Goal: Task Accomplishment & Management: Manage account settings

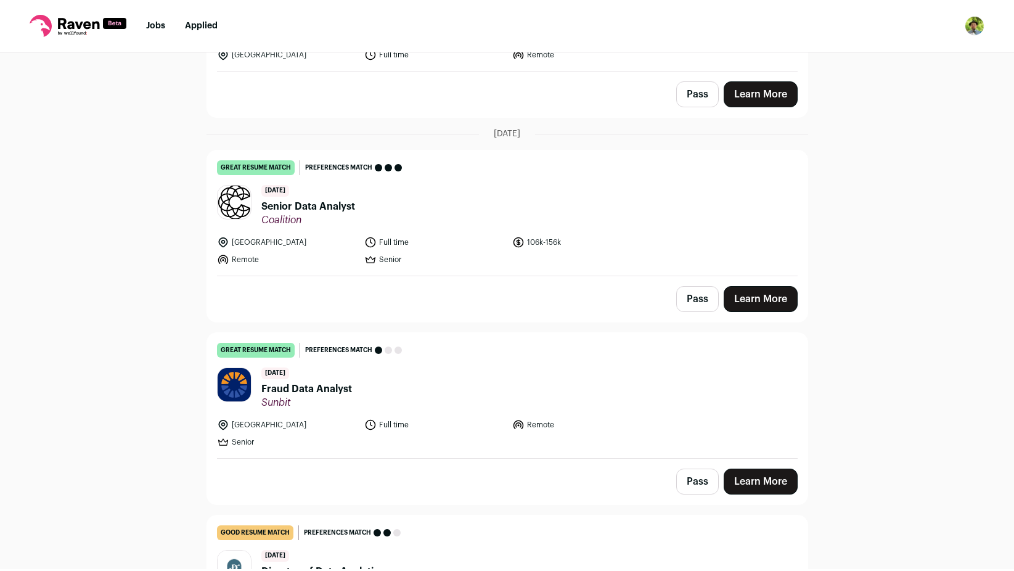
scroll to position [222, 0]
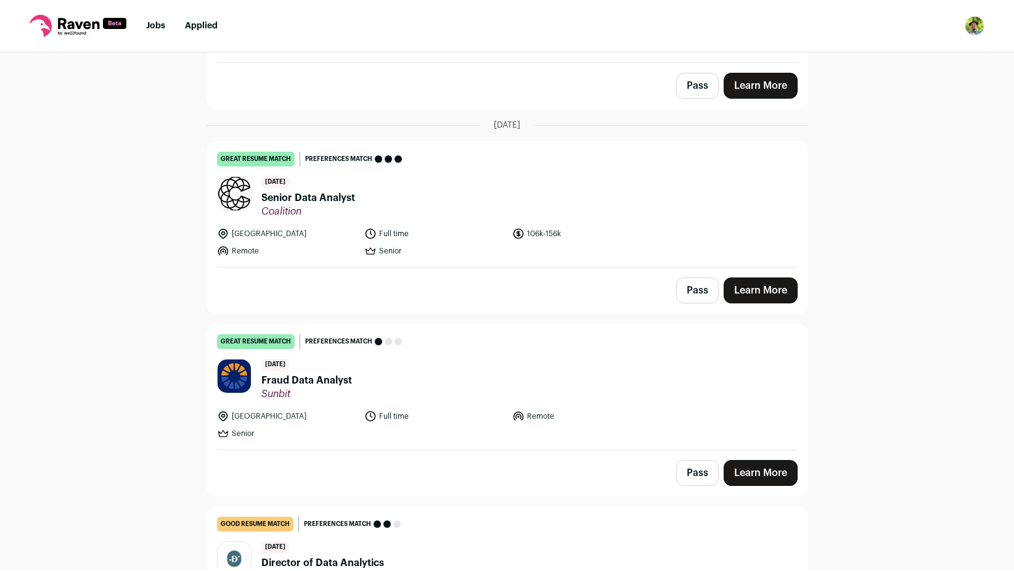
click at [749, 476] on link "Learn More" at bounding box center [761, 473] width 74 height 26
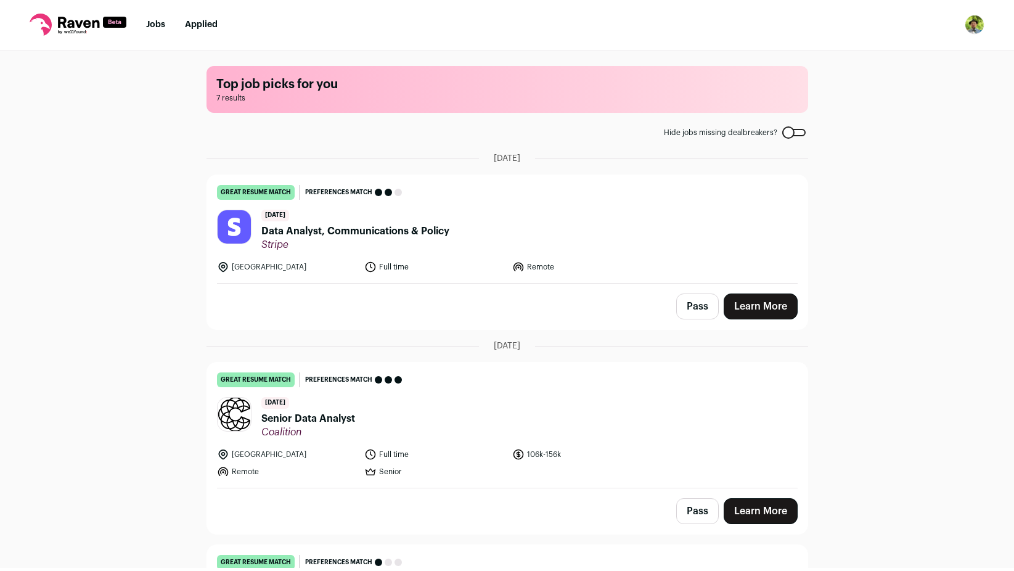
scroll to position [0, 0]
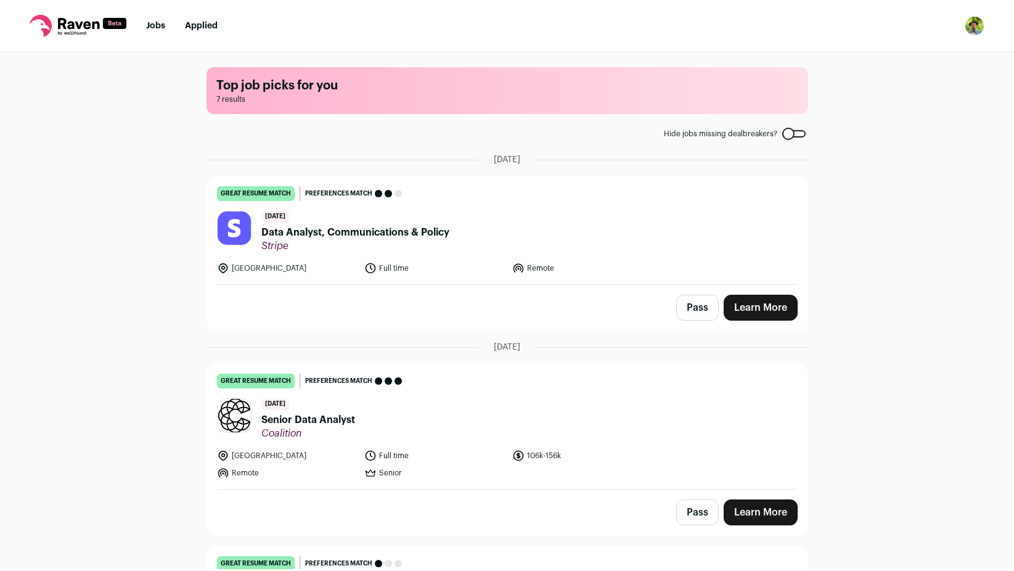
click at [979, 27] on img "Open dropdown" at bounding box center [975, 26] width 20 height 20
click at [893, 49] on link "Settings" at bounding box center [916, 58] width 136 height 30
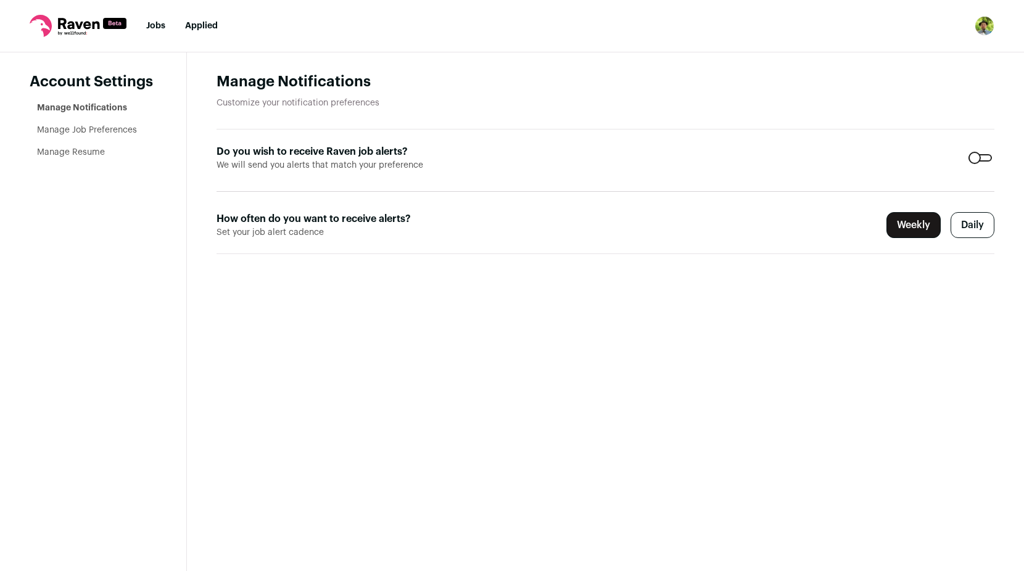
click at [925, 232] on label "Weekly" at bounding box center [913, 225] width 54 height 26
click at [72, 126] on link "Manage Job Preferences" at bounding box center [87, 130] width 100 height 9
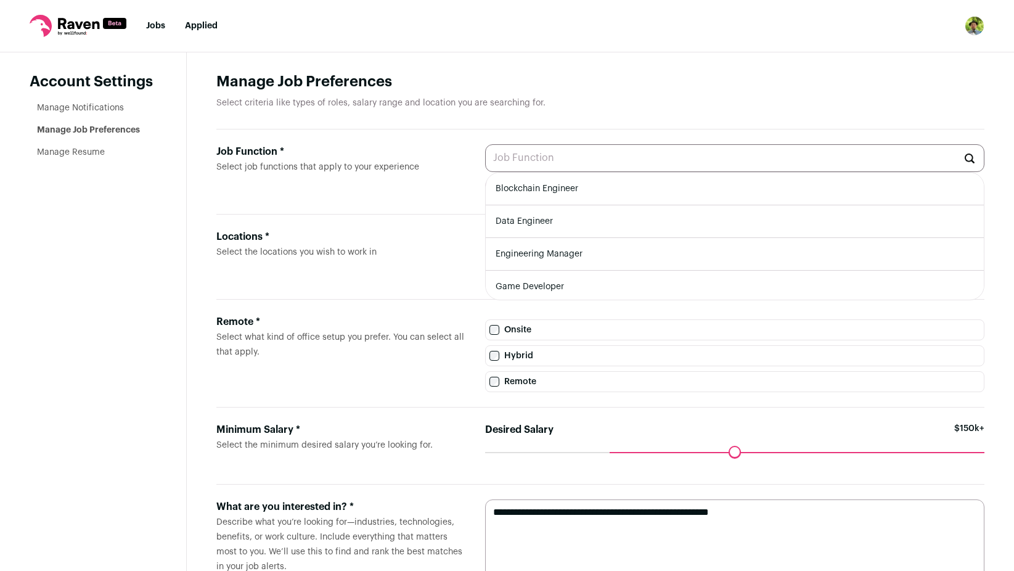
click at [534, 160] on input "Job Function * Select job functions that apply to your experience" at bounding box center [734, 158] width 499 height 28
click at [443, 167] on label "Job Function * Select job functions that apply to your experience" at bounding box center [340, 171] width 249 height 55
click at [485, 167] on input "Job Function * Select job functions that apply to your experience" at bounding box center [734, 158] width 499 height 28
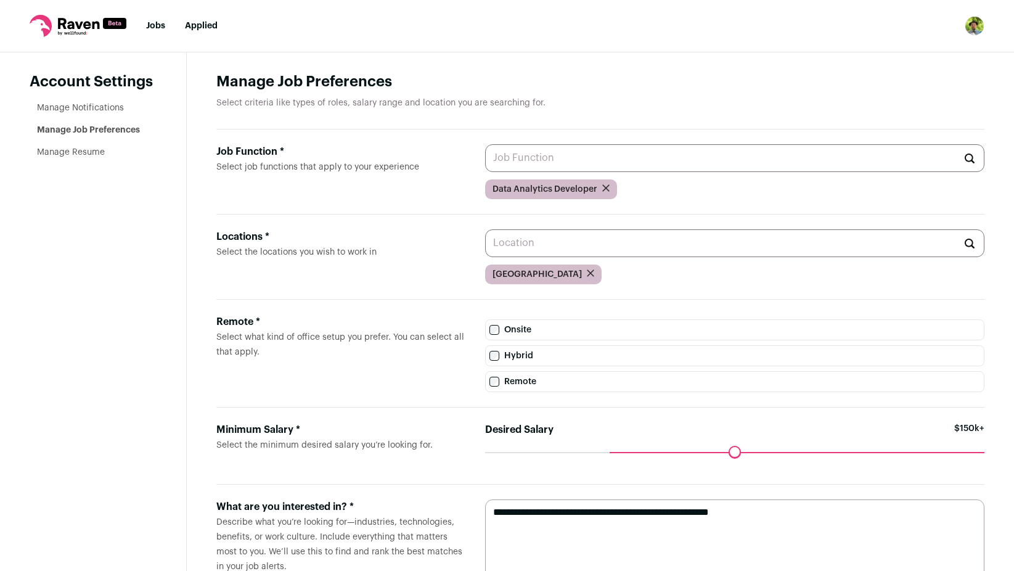
click at [385, 174] on label "Job Function * Select job functions that apply to your experience" at bounding box center [340, 171] width 249 height 55
click at [485, 172] on input "Job Function * Select job functions that apply to your experience" at bounding box center [734, 158] width 499 height 28
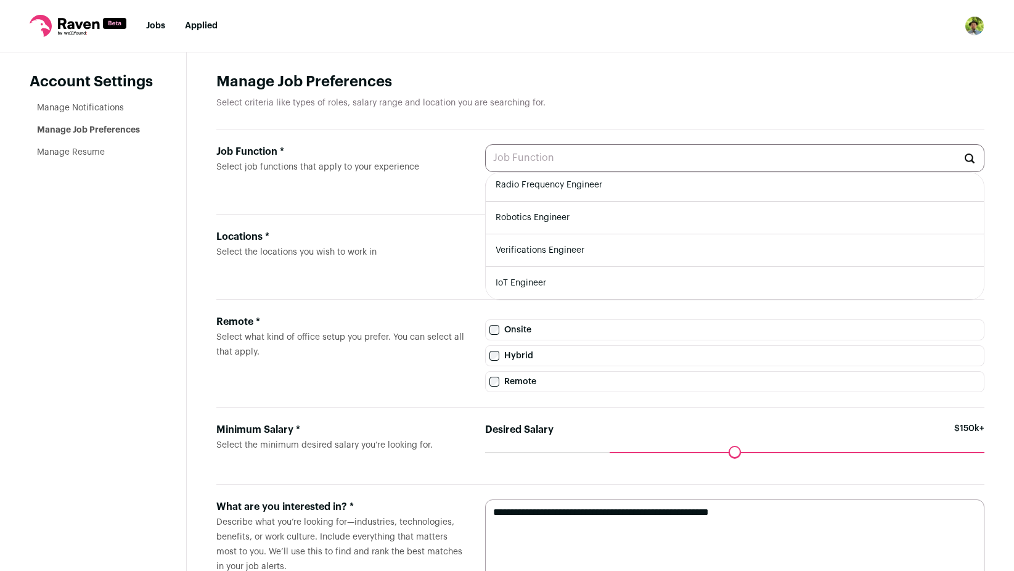
click at [23, 165] on aside "Account Settings Manage Notifications Manage Job Preferences Manage Resume" at bounding box center [93, 342] width 187 height 581
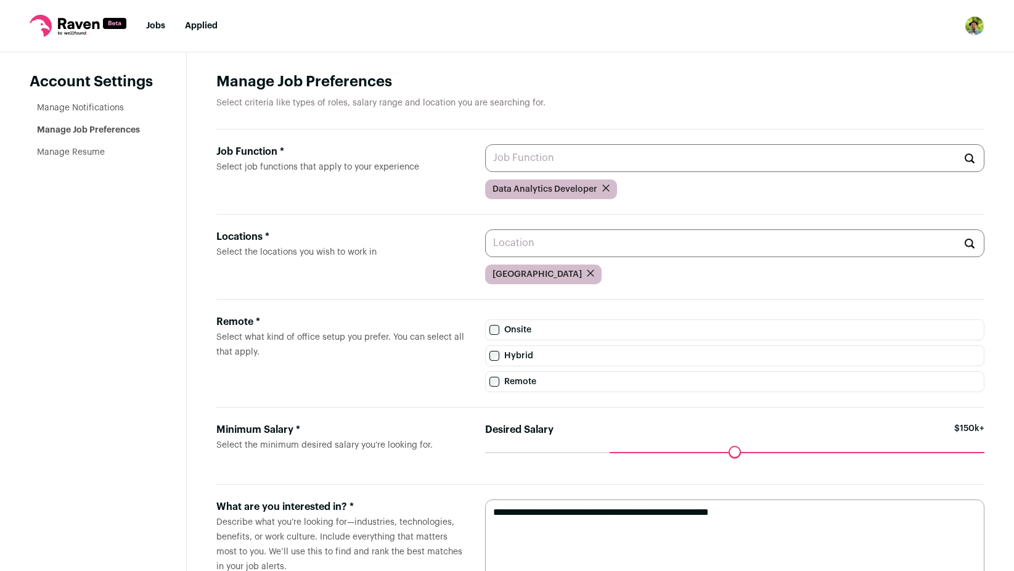
click at [578, 244] on input "Locations * Select the locations you wish to work in" at bounding box center [734, 243] width 499 height 28
type input "e"
type input "E"
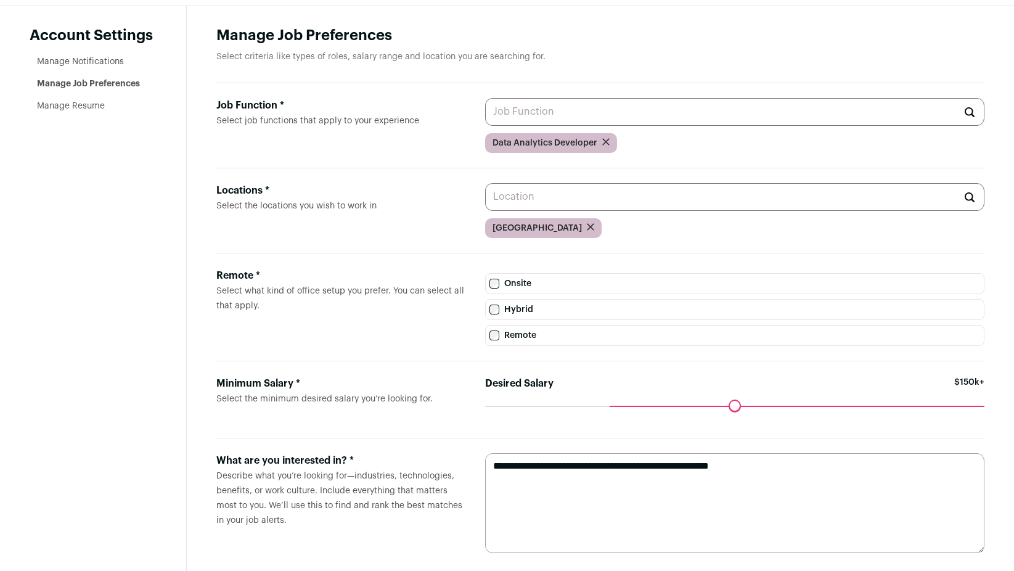
scroll to position [0, 0]
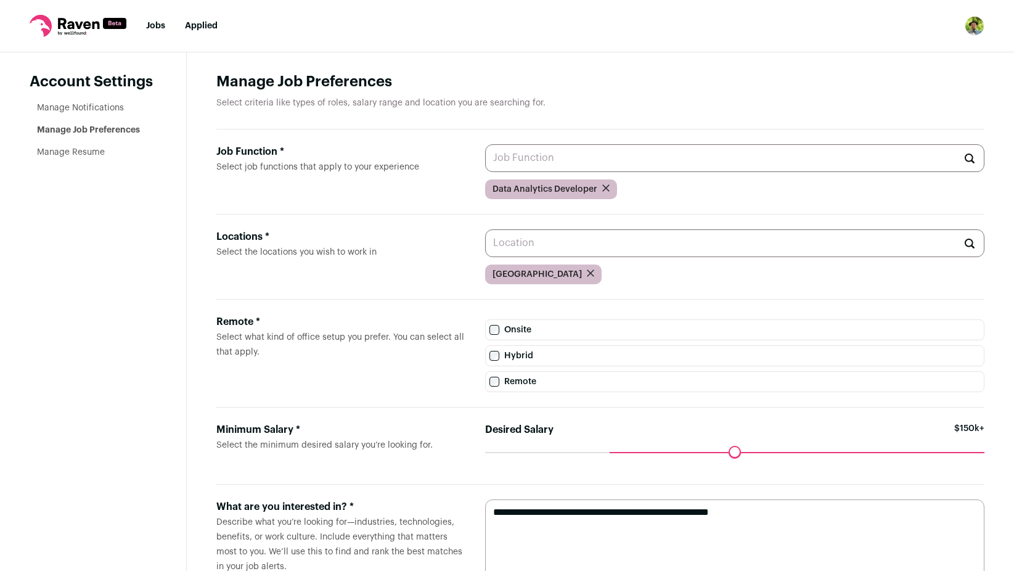
click at [564, 246] on input "Locations * Select the locations you wish to work in" at bounding box center [734, 243] width 499 height 28
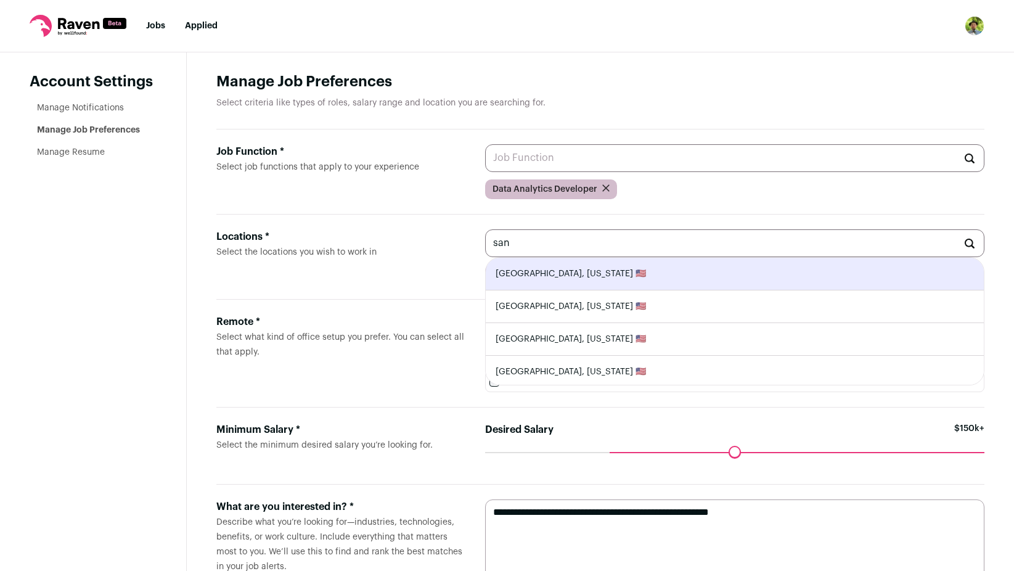
type input "San Francisco, California 🇺🇸"
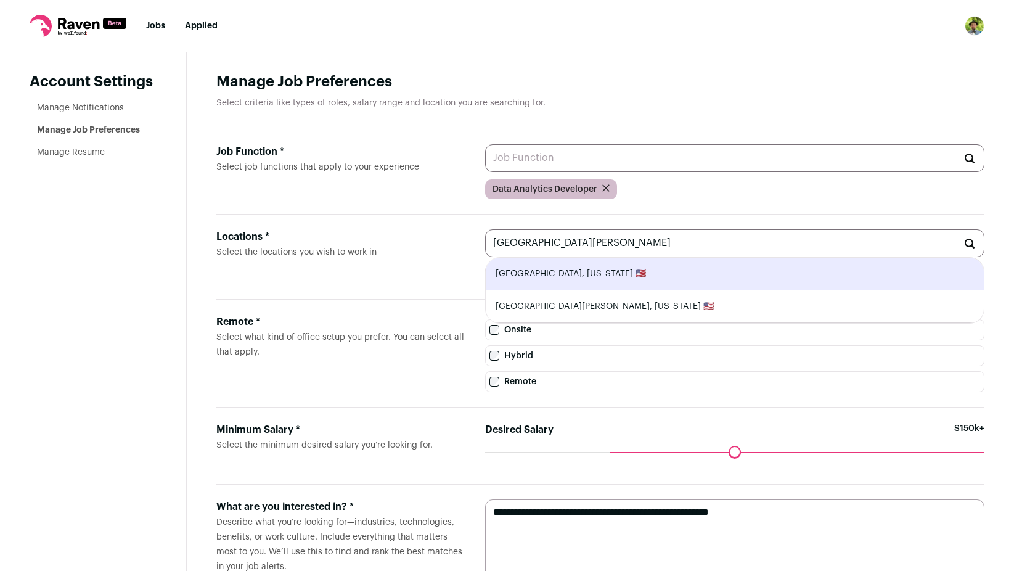
type input "San Jose, California 🇺🇸"
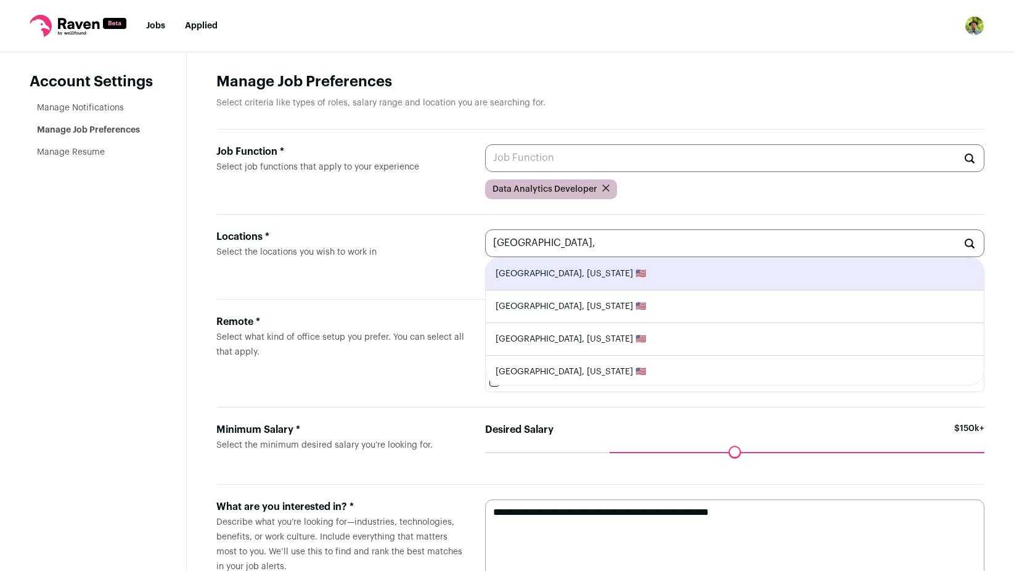
type input "Oakland, California 🇺🇸"
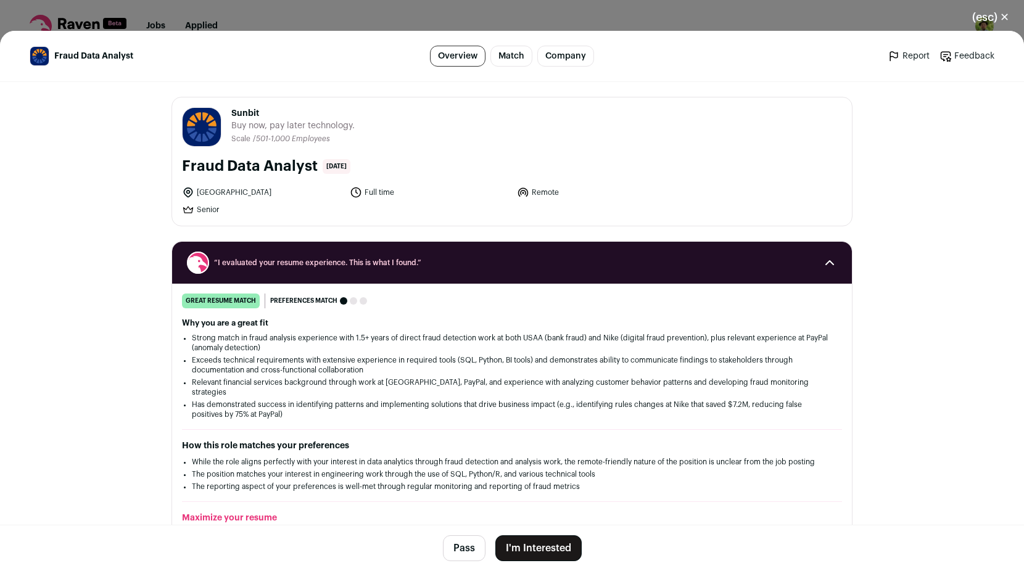
click at [532, 550] on button "I'm Interested" at bounding box center [538, 548] width 86 height 26
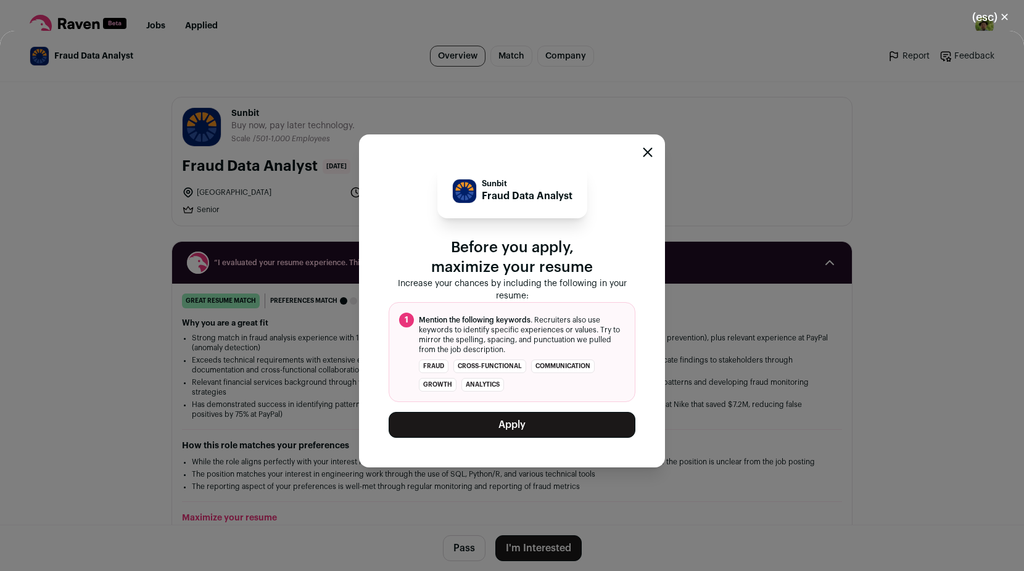
click at [541, 427] on button "Apply" at bounding box center [511, 425] width 247 height 26
